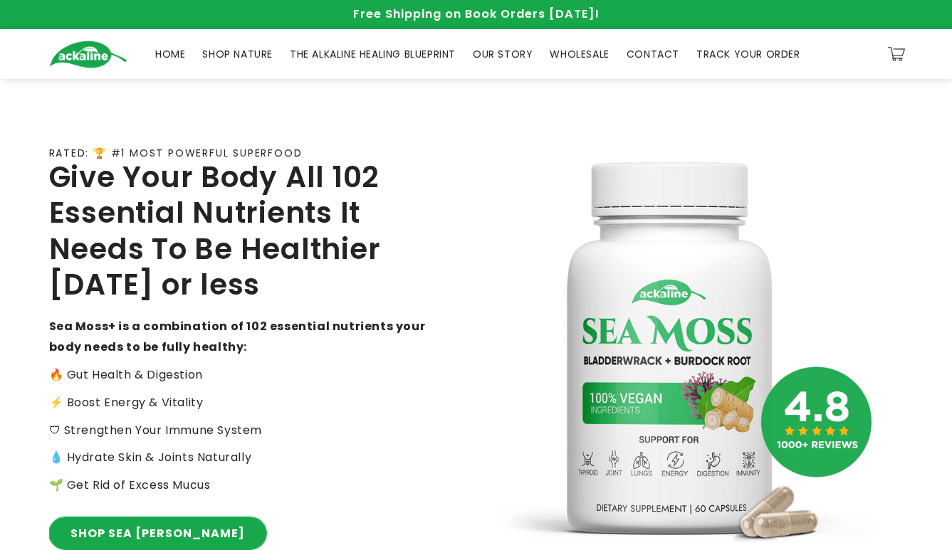
click at [156, 548] on link "SHOP SEA [PERSON_NAME]" at bounding box center [157, 534] width 217 height 32
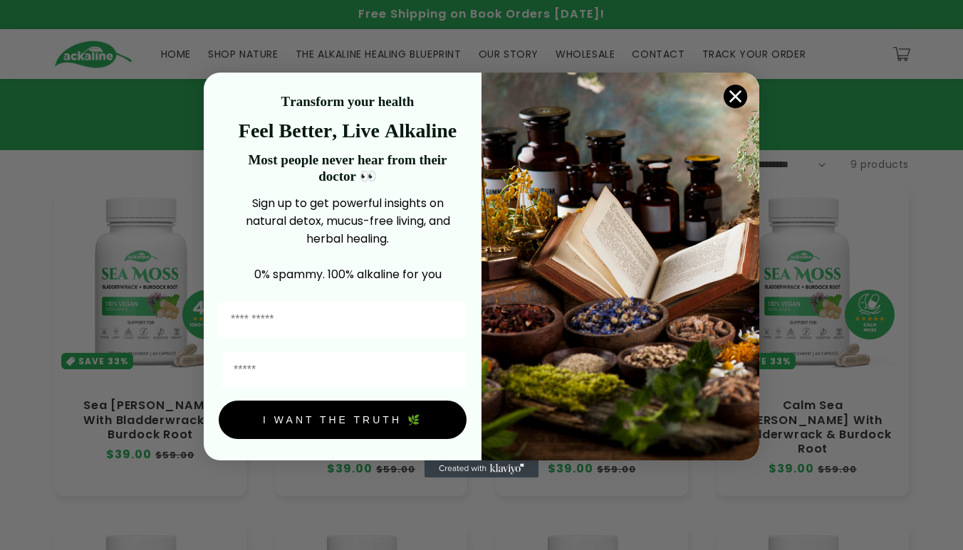
click at [736, 95] on icon "Close dialog" at bounding box center [736, 97] width 10 height 10
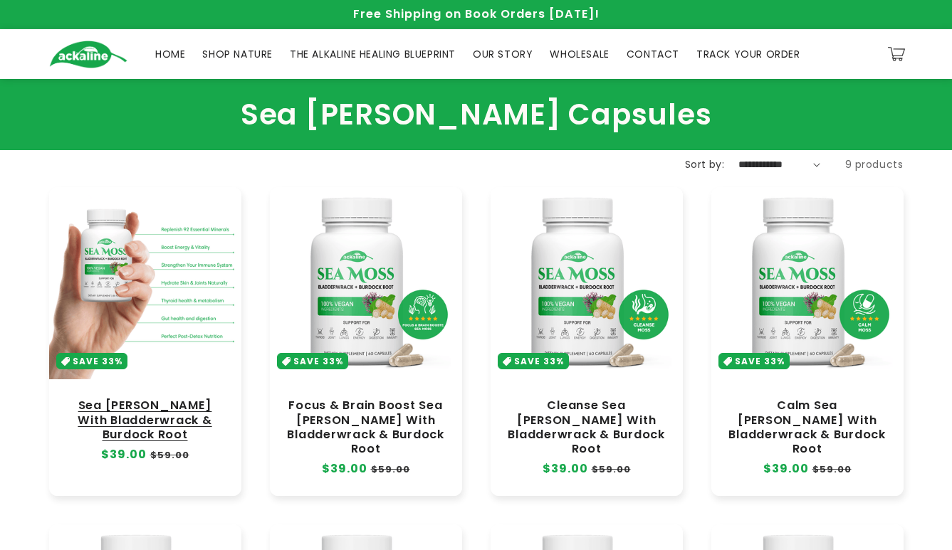
click at [145, 399] on link "Sea Moss With Bladderwrack & Burdock Root" at bounding box center [145, 420] width 164 height 43
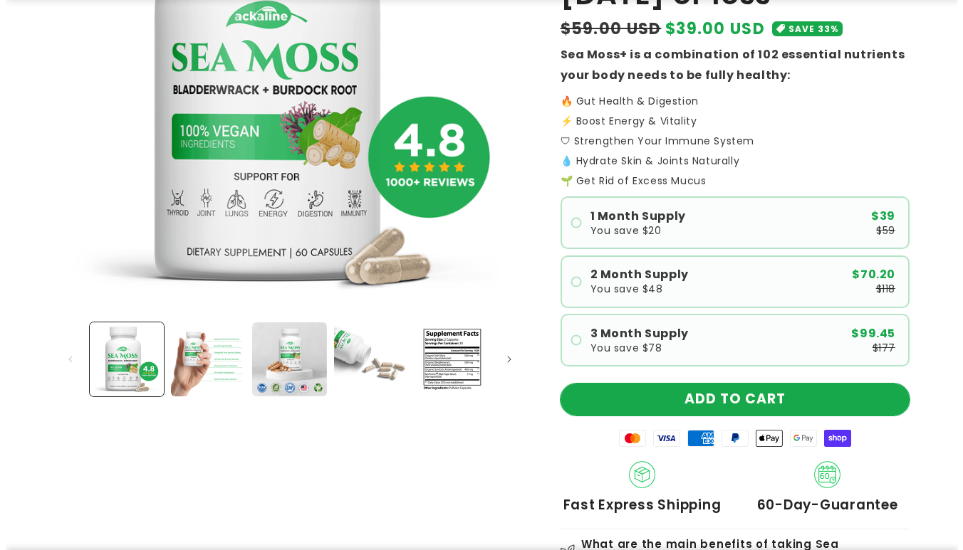
scroll to position [285, 0]
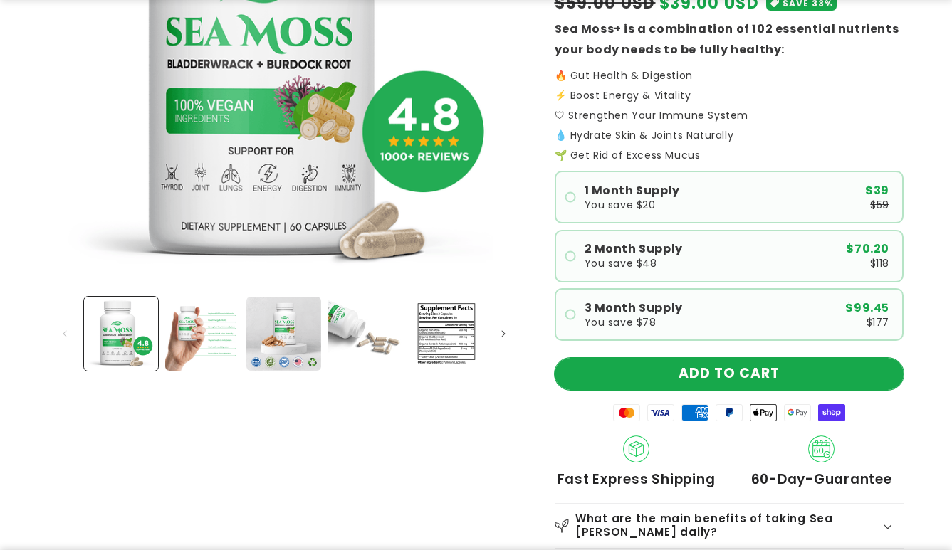
click at [708, 372] on button "ADD TO CART" at bounding box center [729, 374] width 349 height 32
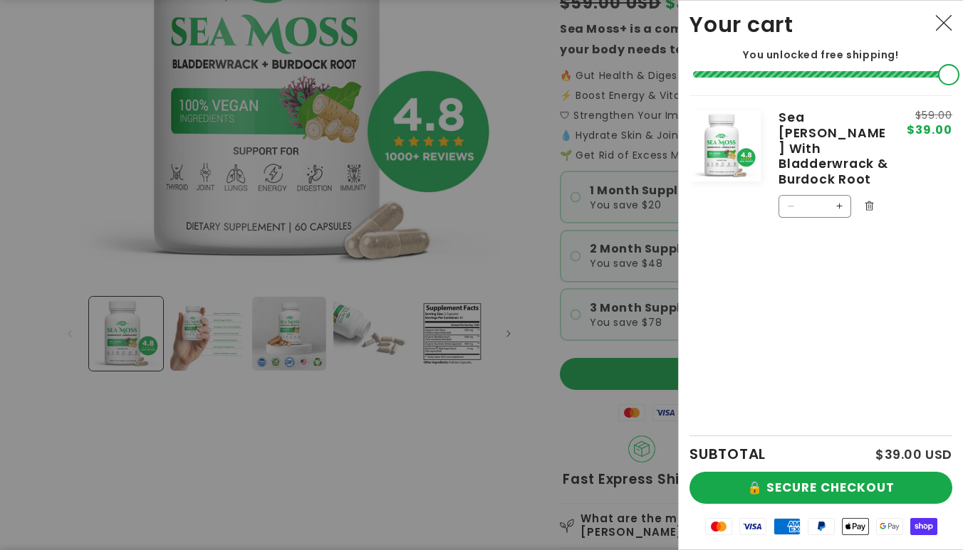
click at [840, 195] on button "Increase quantity for Sea Moss With Bladderwrack &amp; Burdock Root" at bounding box center [838, 206] width 23 height 23
type input "*"
click at [812, 491] on button "🔒 SECURE CHECKOUT" at bounding box center [820, 488] width 263 height 32
